Goal: Task Accomplishment & Management: Complete application form

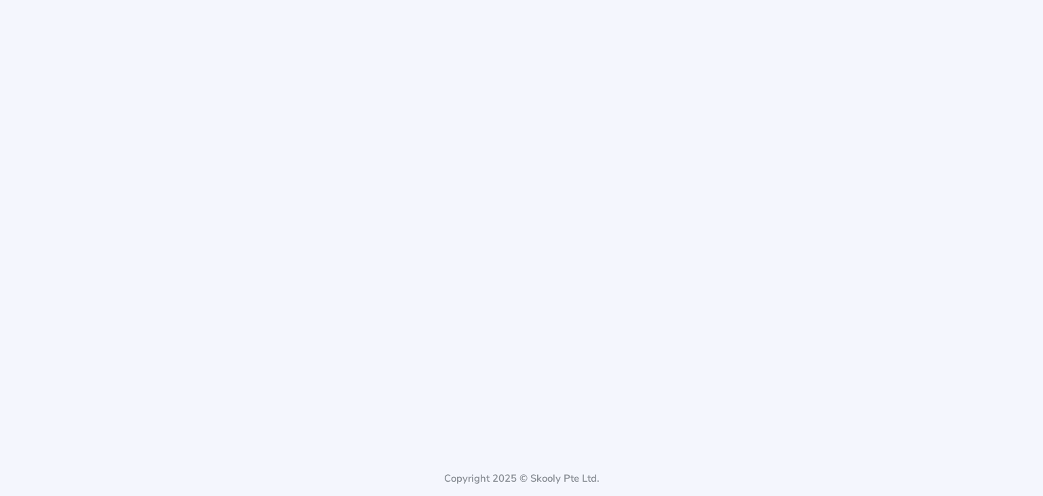
select select "91"
select select "[GEOGRAPHIC_DATA]"
select select "[GEOGRAPHIC_DATA]/[GEOGRAPHIC_DATA]"
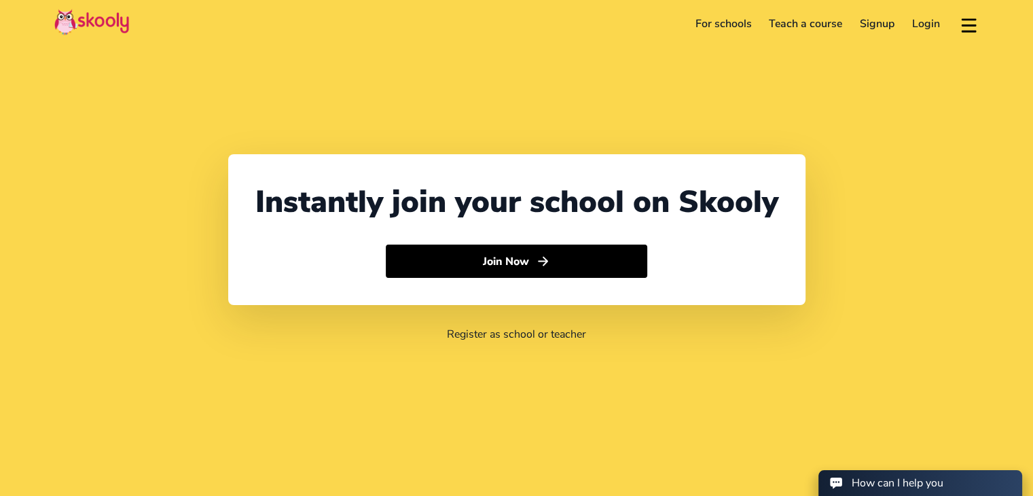
select select "91"
select select "[GEOGRAPHIC_DATA]"
select select "[GEOGRAPHIC_DATA]/[GEOGRAPHIC_DATA]"
